Goal: Transaction & Acquisition: Subscribe to service/newsletter

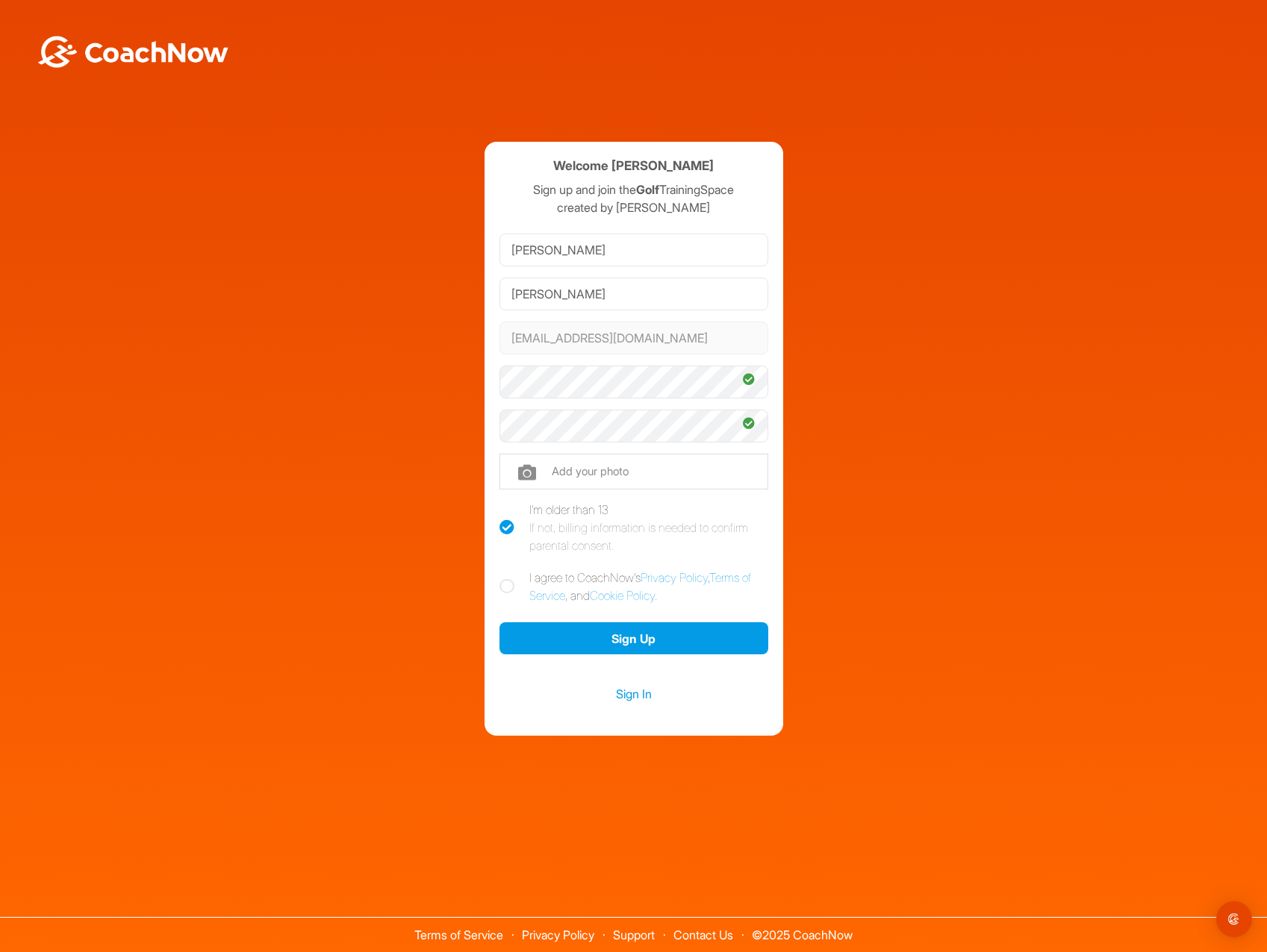
click at [498, 588] on div "Welcome [PERSON_NAME] Sign up and join the Golf TrainingSpace created by [PERSO…" at bounding box center [634, 440] width 298 height 595
click at [507, 587] on icon at bounding box center [507, 586] width 15 height 15
click at [507, 578] on input "I agree to CoachNow's Privacy Policy , Terms of Service , and Cookie Policy ." at bounding box center [505, 573] width 10 height 10
checkbox input "true"
click at [620, 641] on button "Sign Up" at bounding box center [634, 638] width 269 height 32
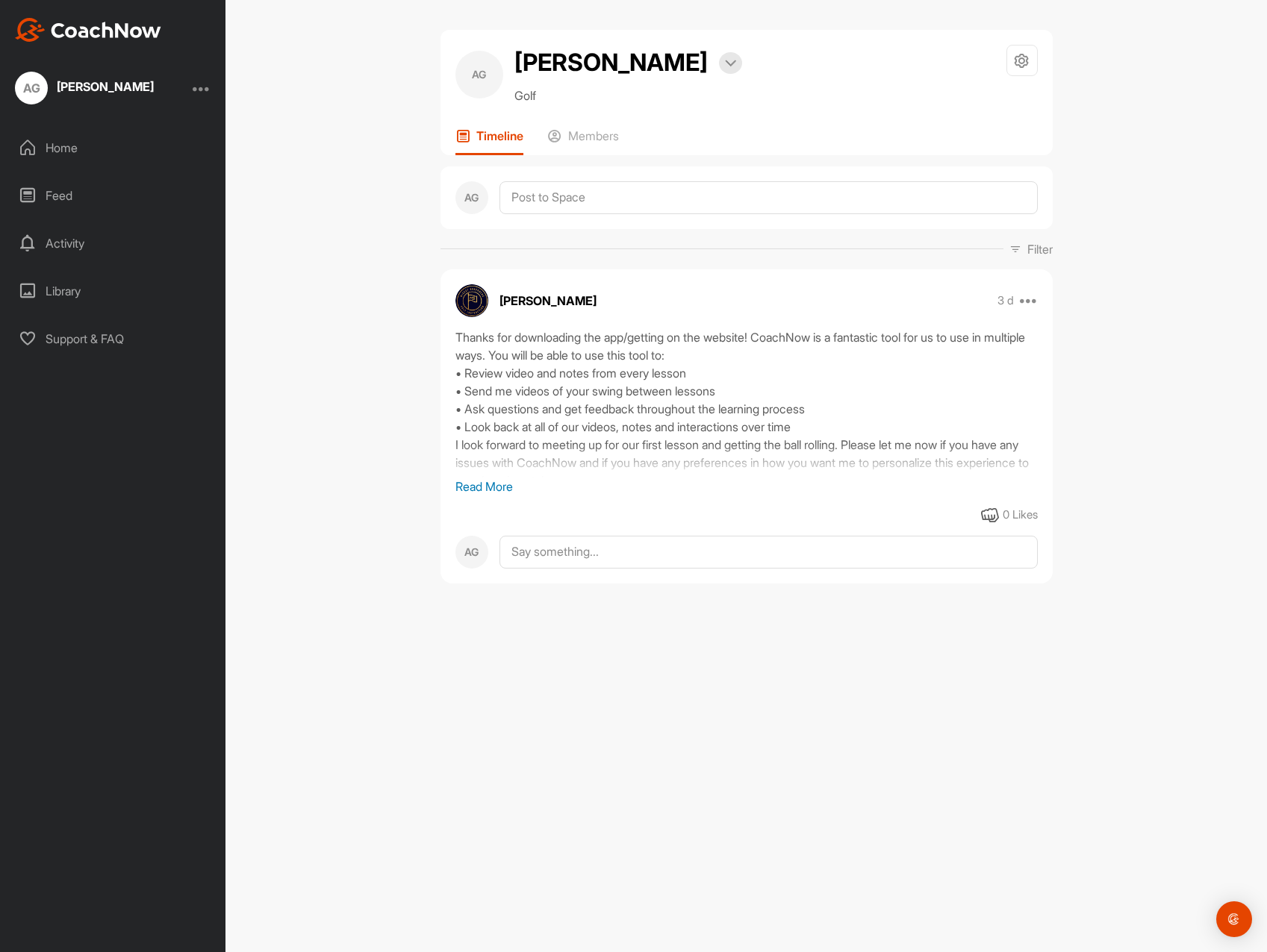
click at [76, 145] on div "Home" at bounding box center [113, 148] width 210 height 38
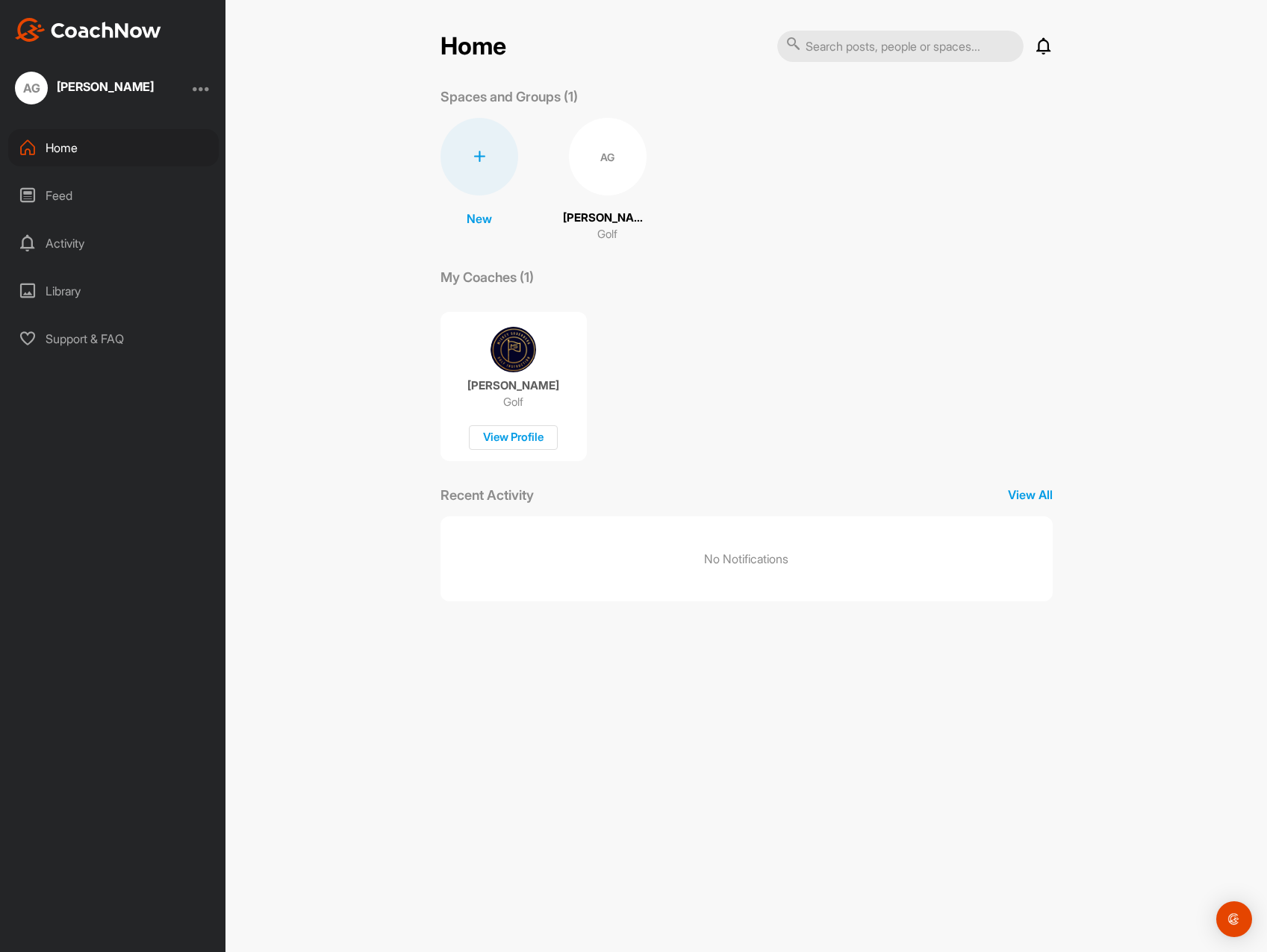
click at [51, 152] on div "Home" at bounding box center [113, 148] width 210 height 38
